Goal: Navigation & Orientation: Find specific page/section

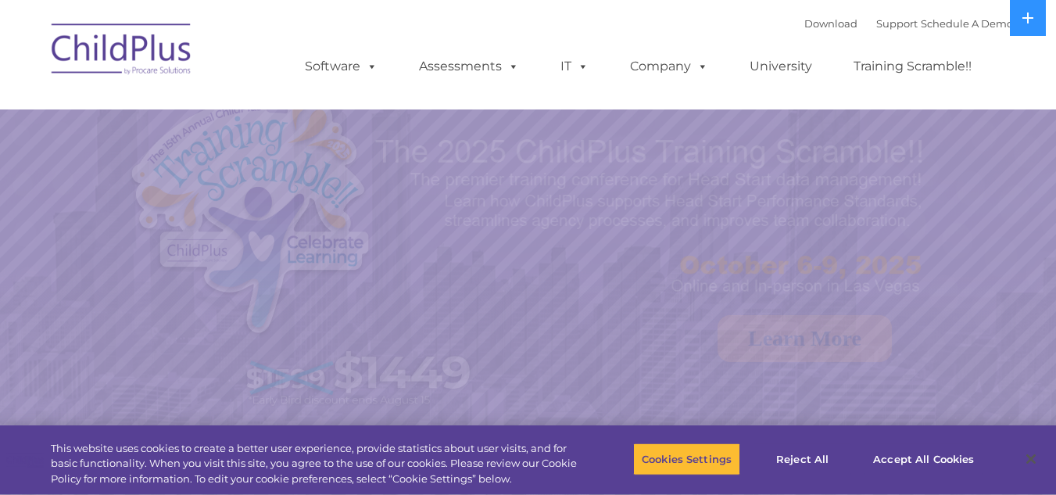
select select "MEDIUM"
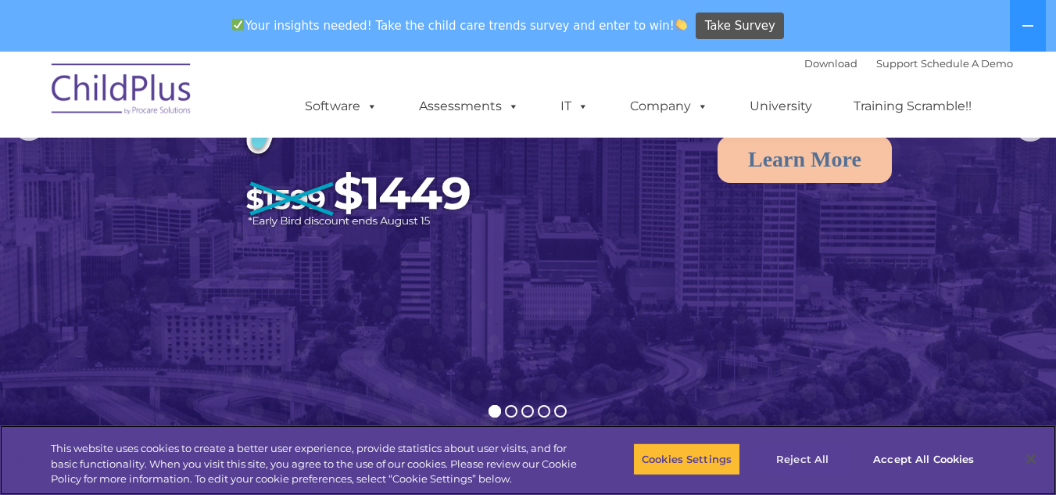
scroll to position [234, 0]
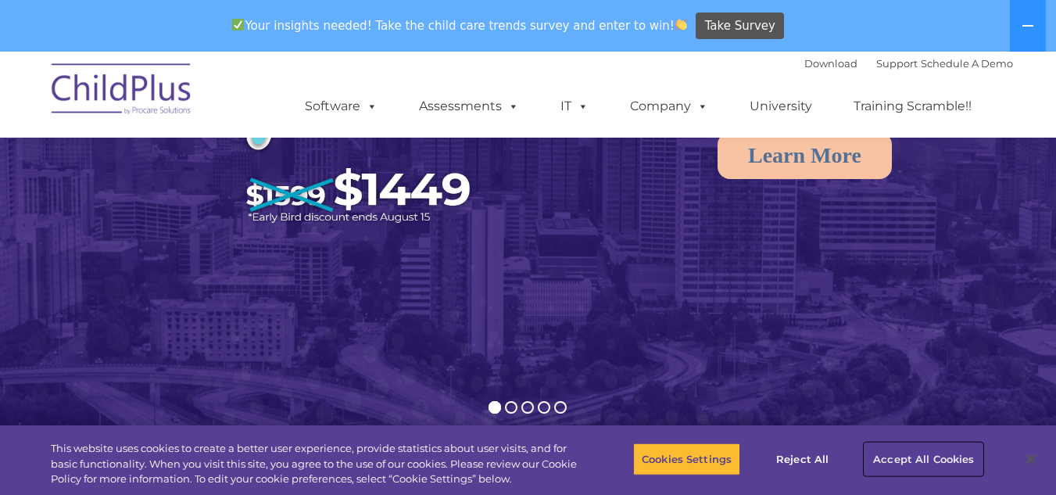
click at [918, 453] on button "Accept All Cookies" at bounding box center [923, 458] width 118 height 33
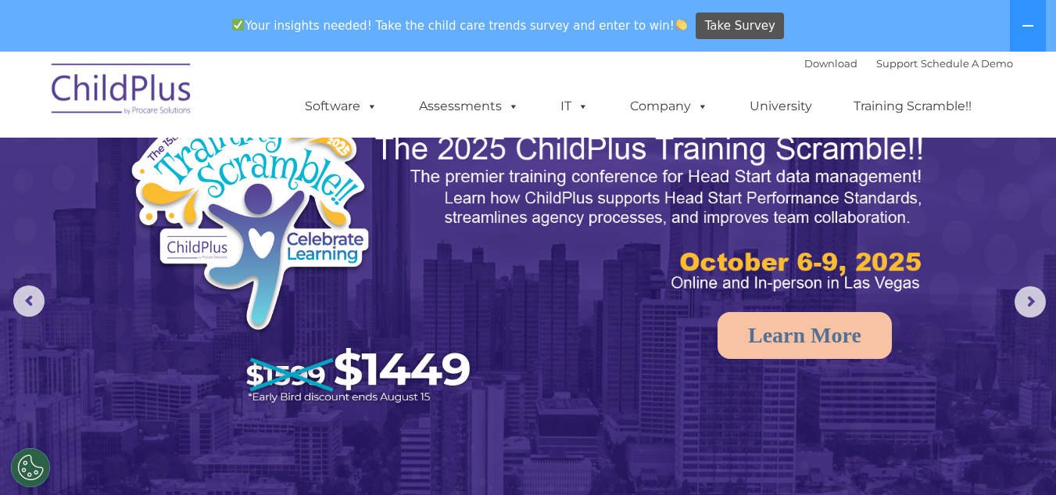
scroll to position [0, 0]
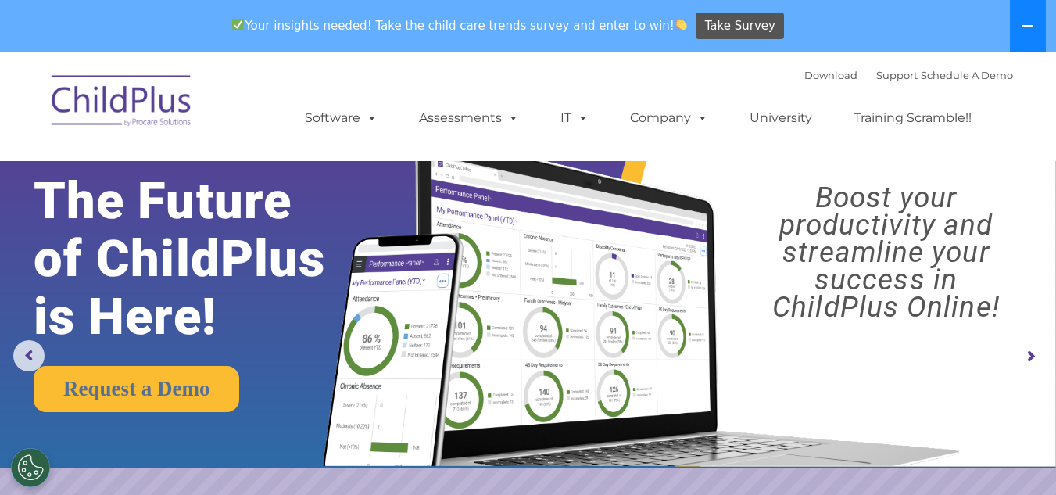
click at [1035, 17] on button at bounding box center [1028, 26] width 36 height 52
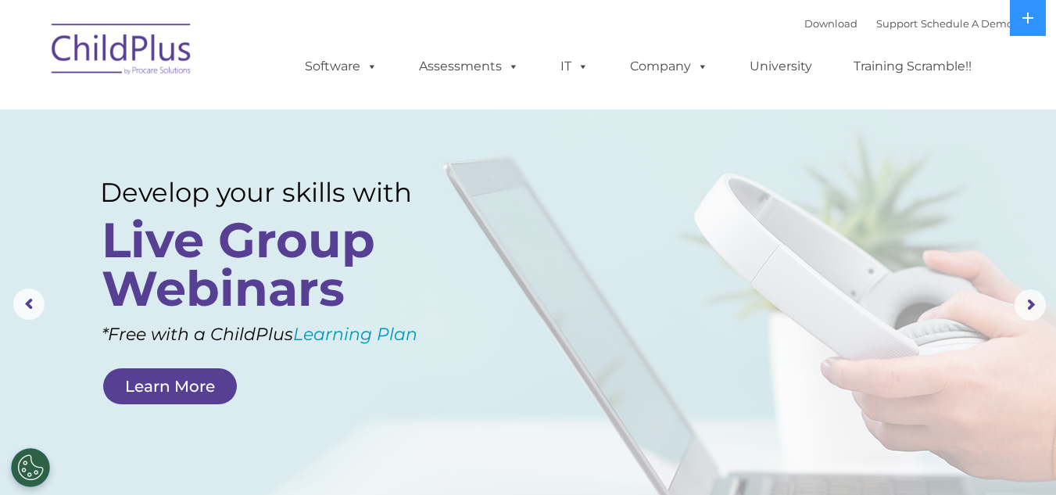
click at [145, 26] on img at bounding box center [122, 52] width 156 height 78
click at [138, 35] on img at bounding box center [122, 52] width 156 height 78
click at [125, 55] on img at bounding box center [122, 52] width 156 height 78
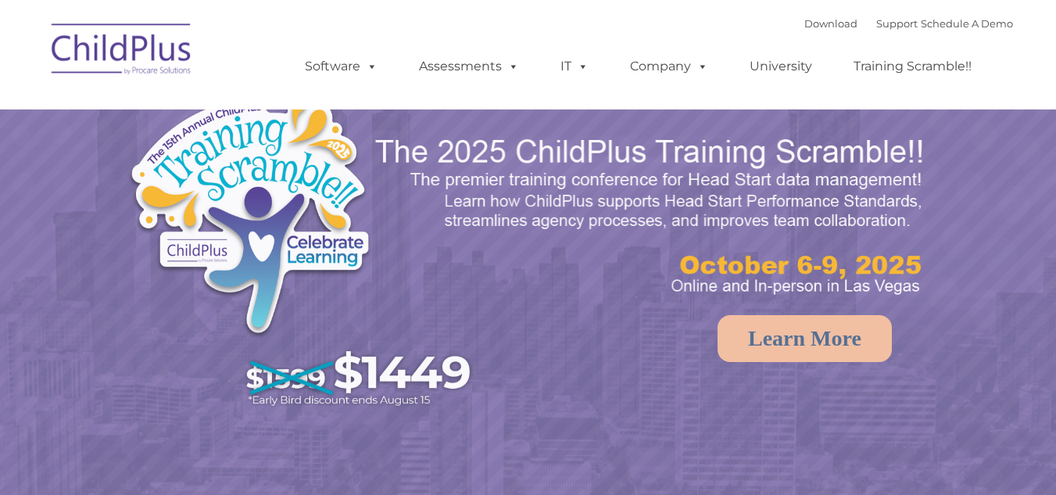
select select "MEDIUM"
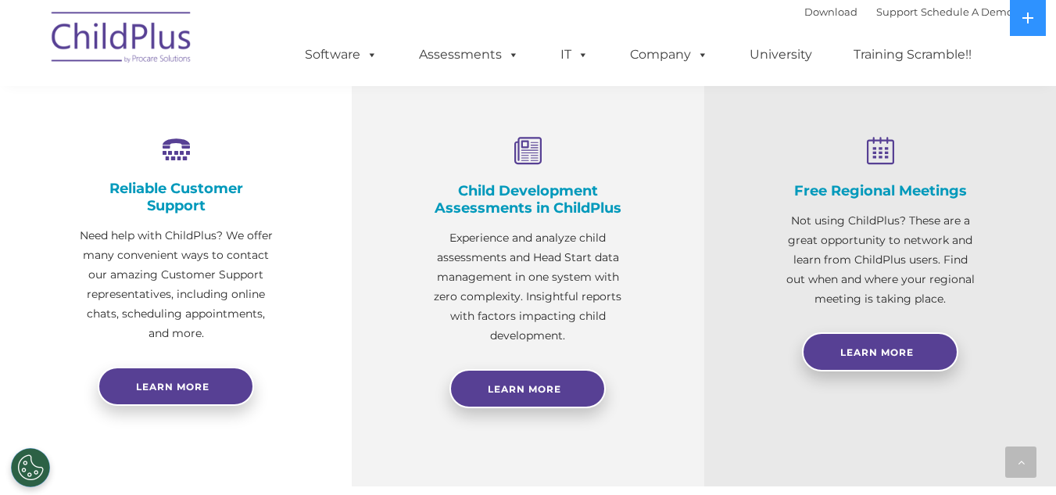
scroll to position [567, 0]
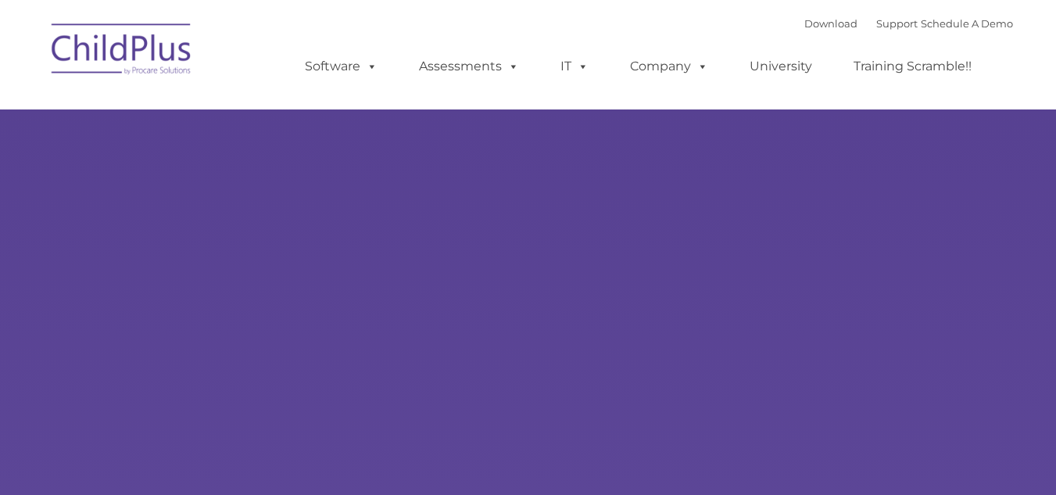
type input ""
select select "MEDIUM"
